Goal: Check status: Check status

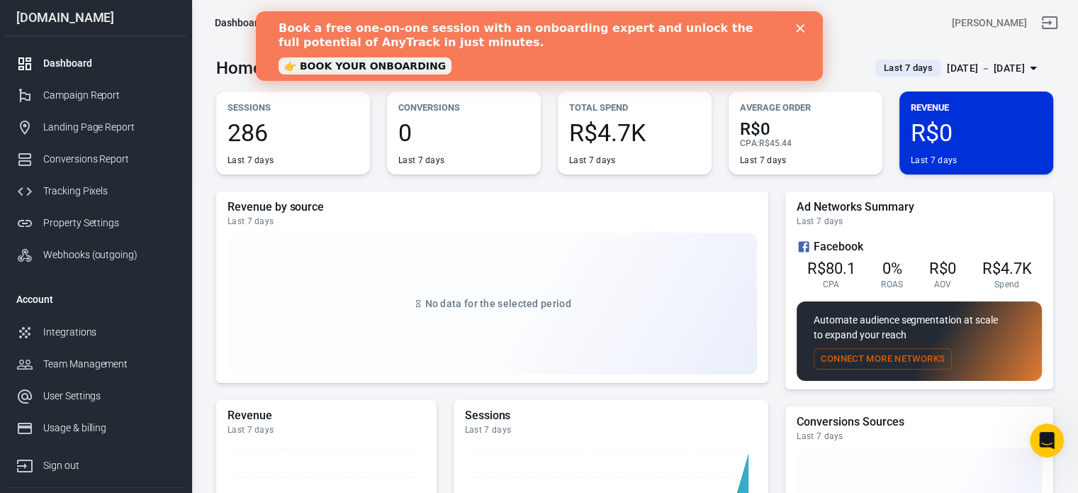
click at [801, 30] on polygon "Close" at bounding box center [799, 28] width 9 height 9
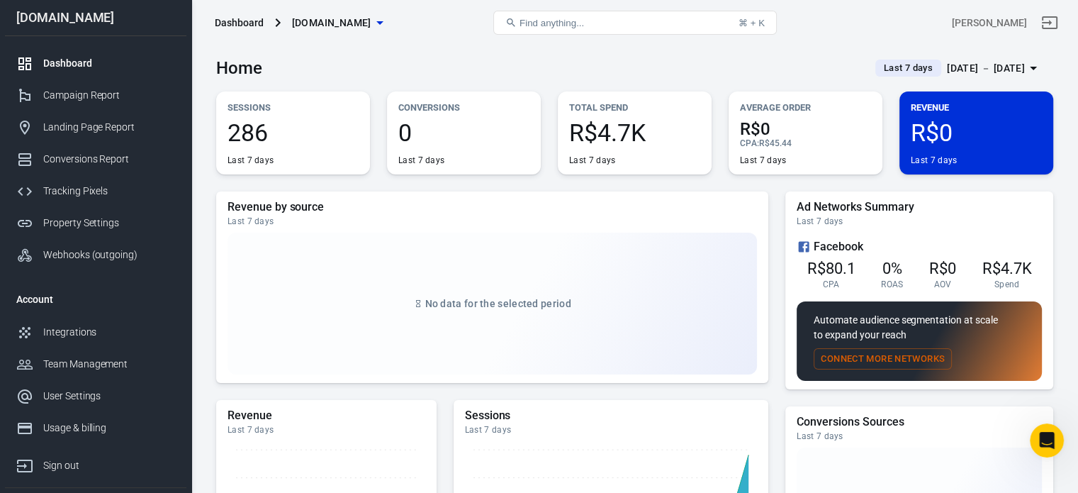
drag, startPoint x: 961, startPoint y: 52, endPoint x: 966, endPoint y: 65, distance: 12.8
click at [966, 65] on div "Home Last 7 days [DATE] － [DATE]" at bounding box center [634, 62] width 837 height 35
click at [966, 65] on div "[DATE] － [DATE]" at bounding box center [986, 69] width 78 height 18
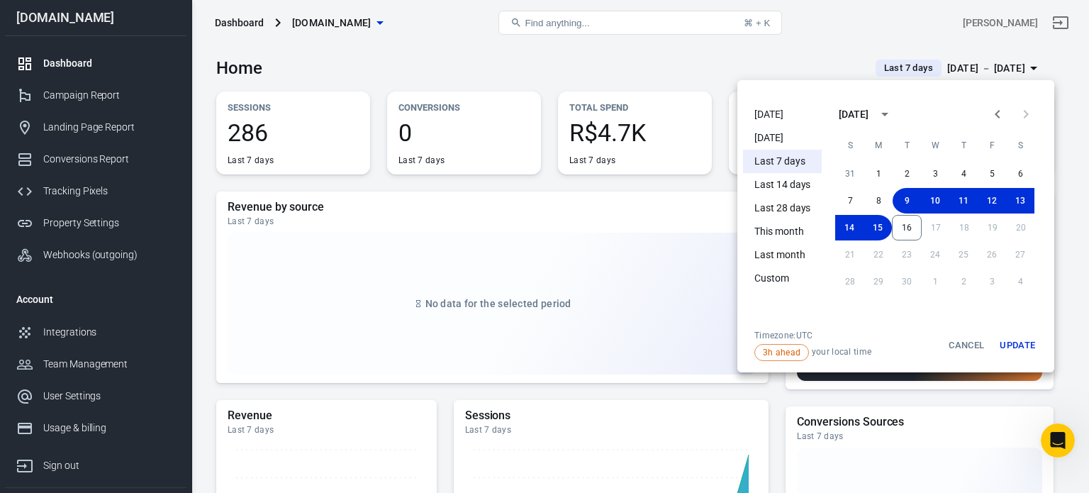
click at [790, 141] on li "[DATE]" at bounding box center [782, 137] width 79 height 23
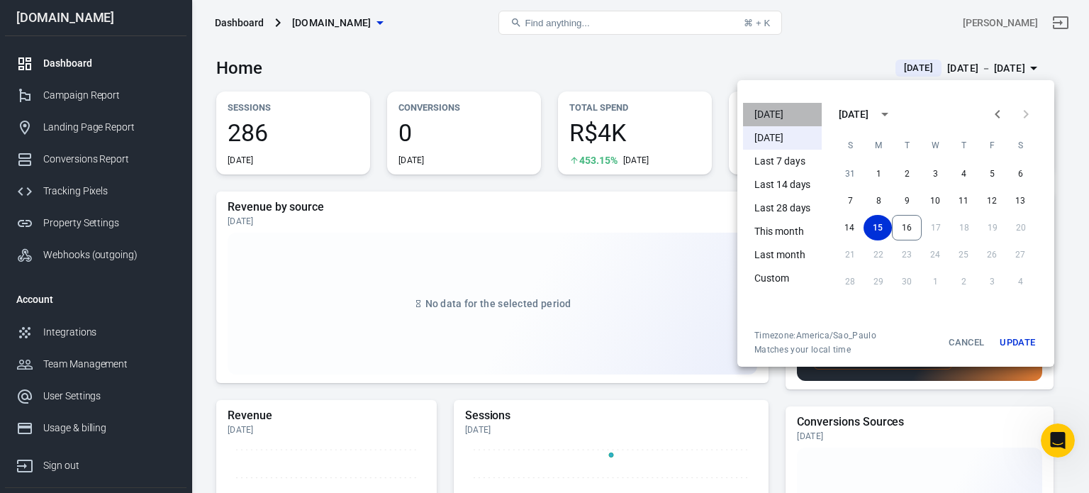
click at [764, 111] on li "[DATE]" at bounding box center [782, 114] width 79 height 23
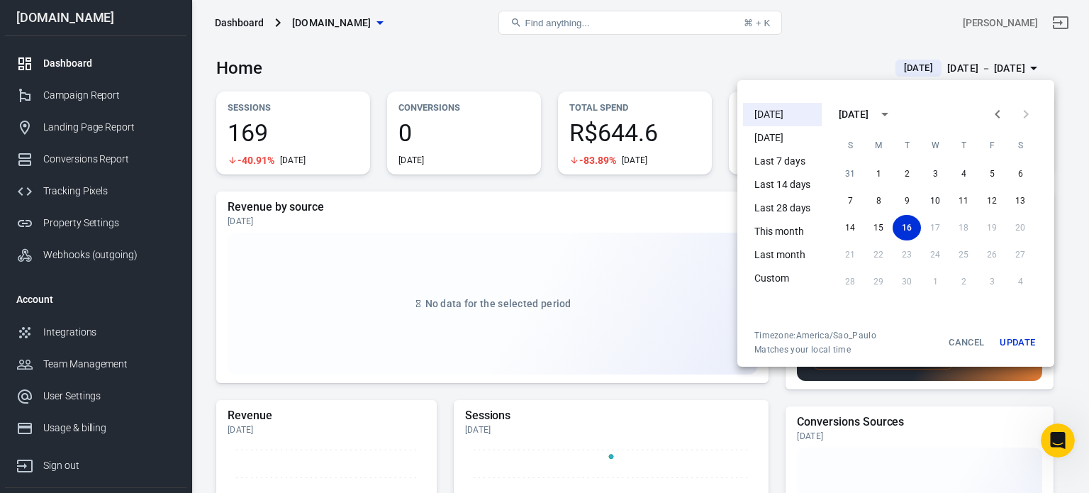
click at [695, 59] on div at bounding box center [544, 246] width 1089 height 493
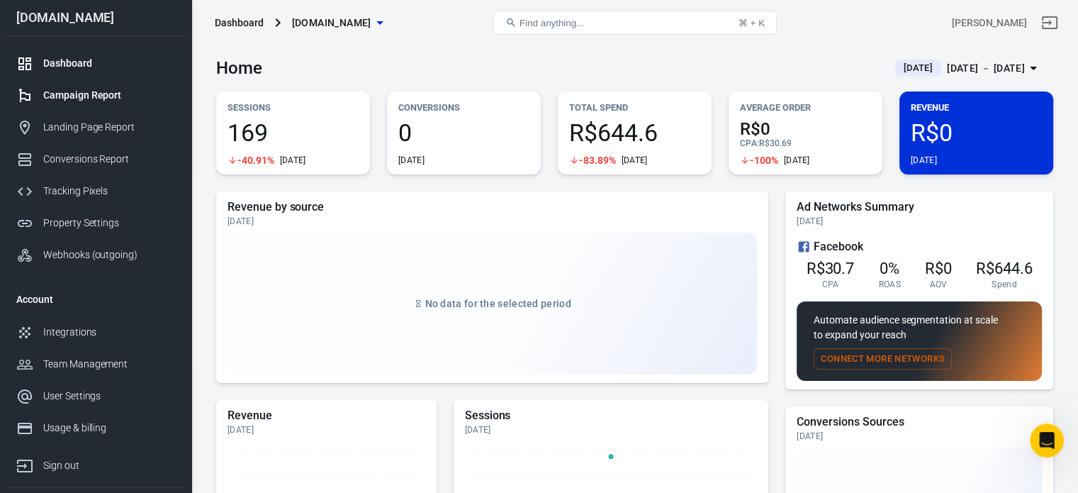
click at [86, 88] on div "Campaign Report" at bounding box center [109, 95] width 132 height 15
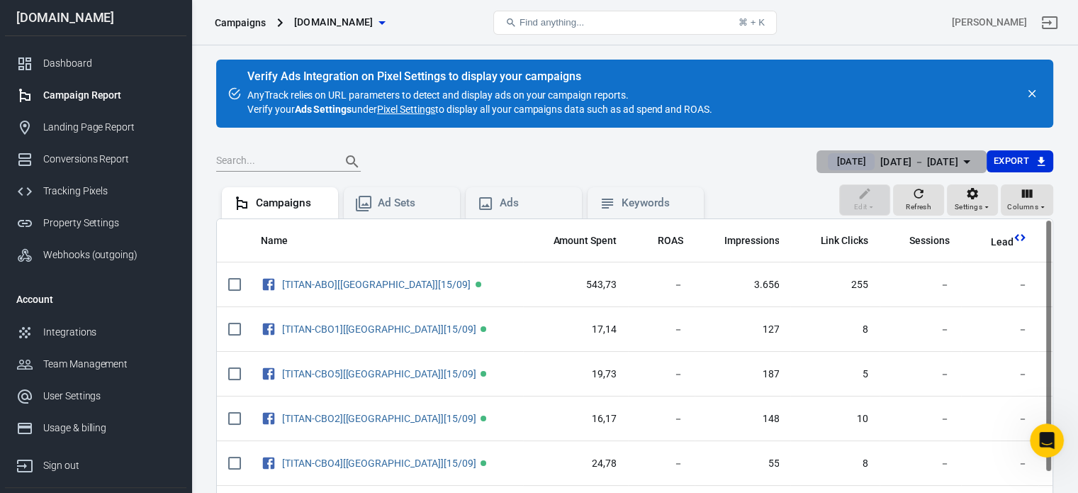
click at [904, 158] on div "[DATE] － [DATE]" at bounding box center [920, 162] width 78 height 18
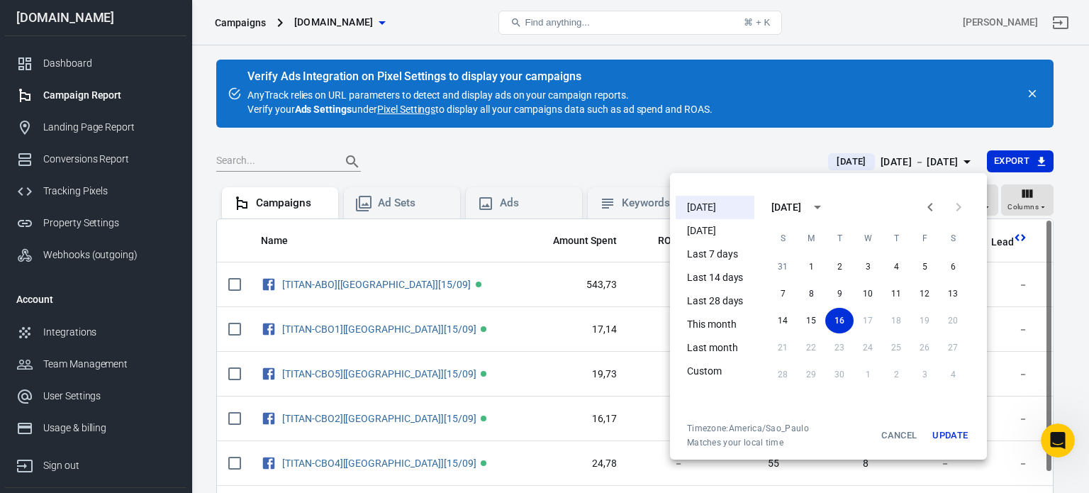
click at [731, 221] on li "[DATE]" at bounding box center [715, 230] width 79 height 23
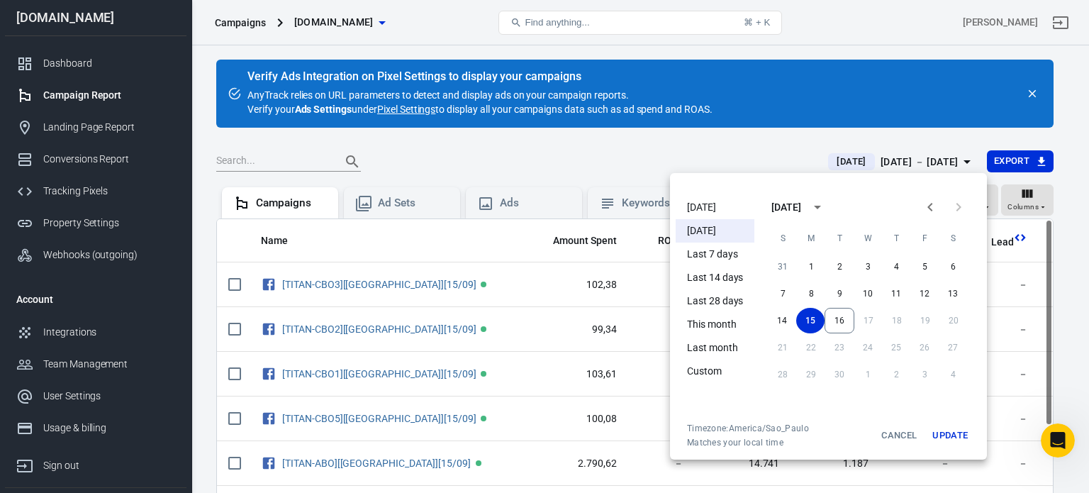
click at [1068, 111] on div at bounding box center [544, 246] width 1089 height 493
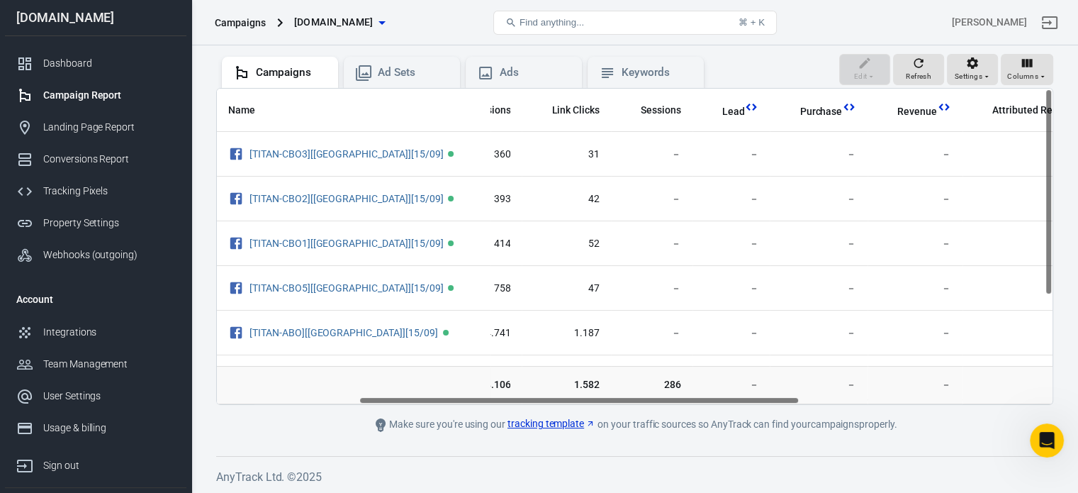
scroll to position [0, 230]
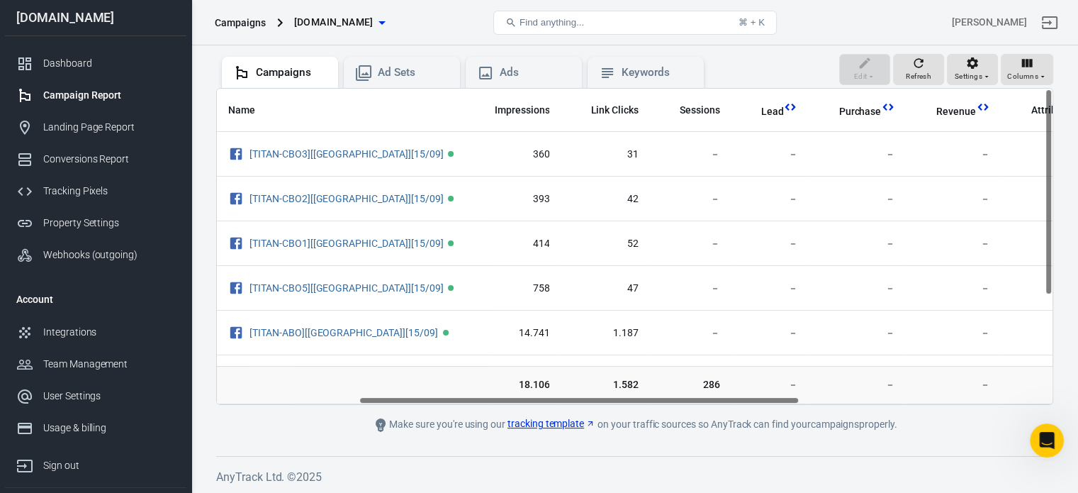
drag, startPoint x: 528, startPoint y: 398, endPoint x: 650, endPoint y: 414, distance: 122.9
click at [650, 414] on main "Verify Ads Integration on Pixel Settings to display your campaigns AnyTrack rel…" at bounding box center [634, 181] width 837 height 504
drag, startPoint x: 1049, startPoint y: 218, endPoint x: 1030, endPoint y: 150, distance: 69.8
click at [1030, 150] on div "Name Amount Spent ROAS Impressions Link Clicks Sessions Lead Purchase Revenue A…" at bounding box center [634, 246] width 837 height 317
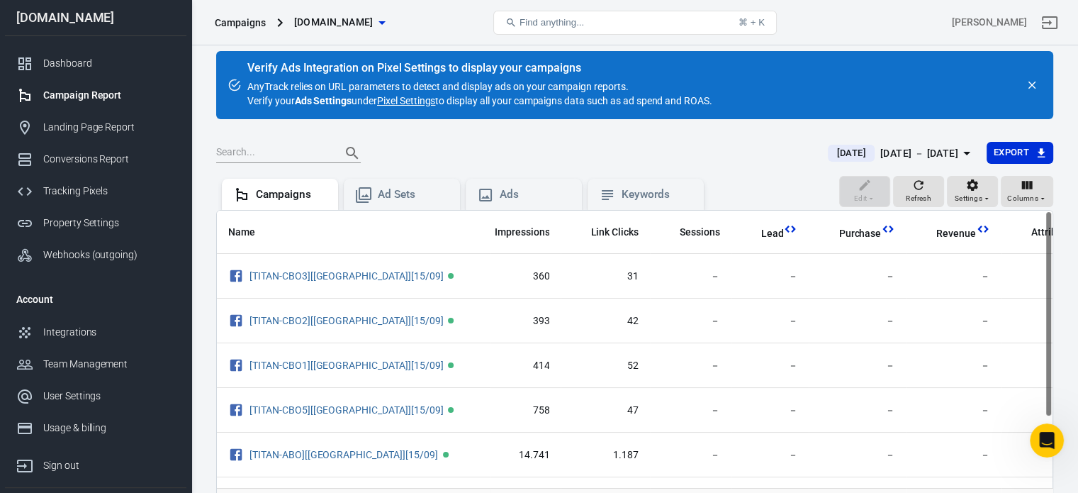
scroll to position [0, 0]
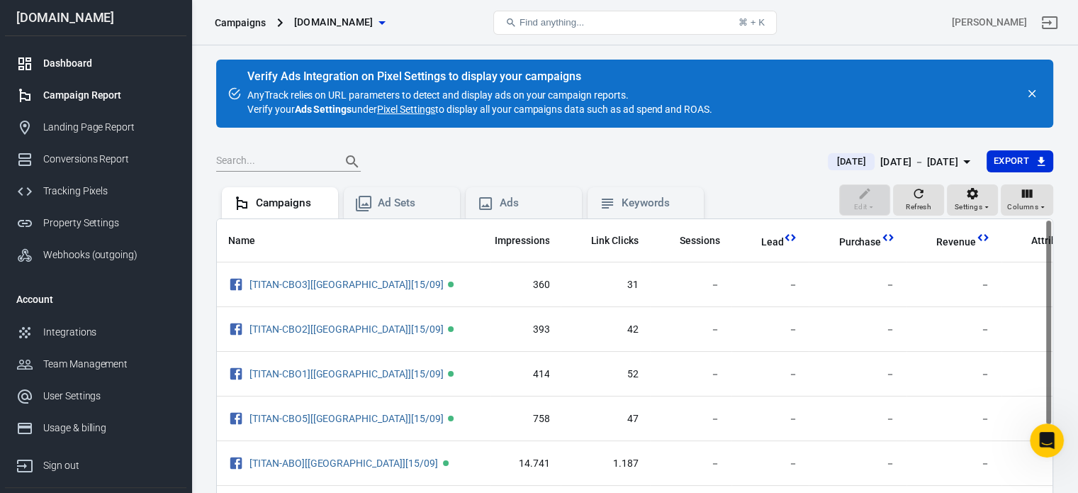
click at [122, 52] on link "Dashboard" at bounding box center [95, 63] width 181 height 32
